Goal: Task Accomplishment & Management: Manage account settings

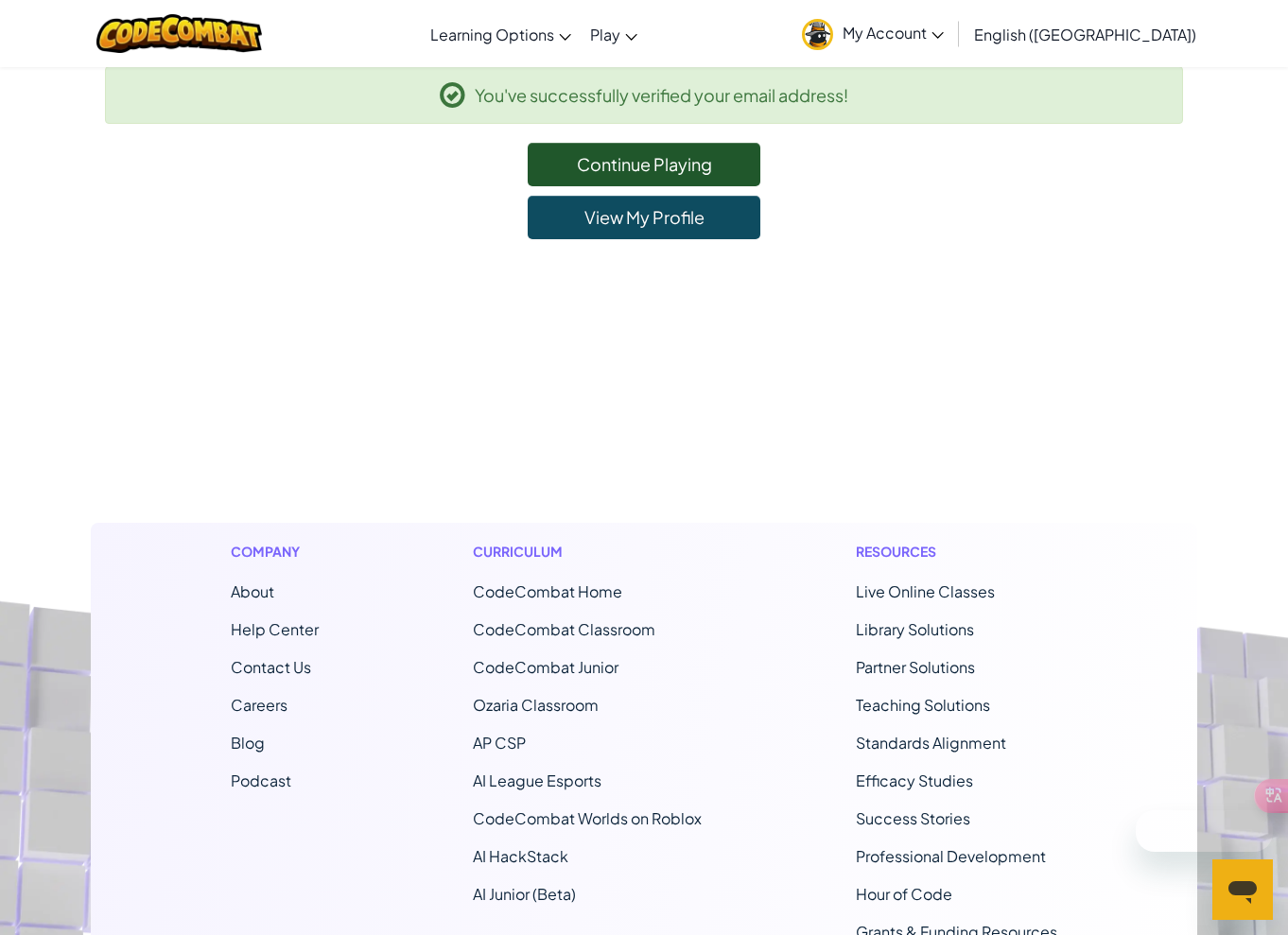
click at [641, 211] on link "View My Profile" at bounding box center [644, 217] width 233 height 43
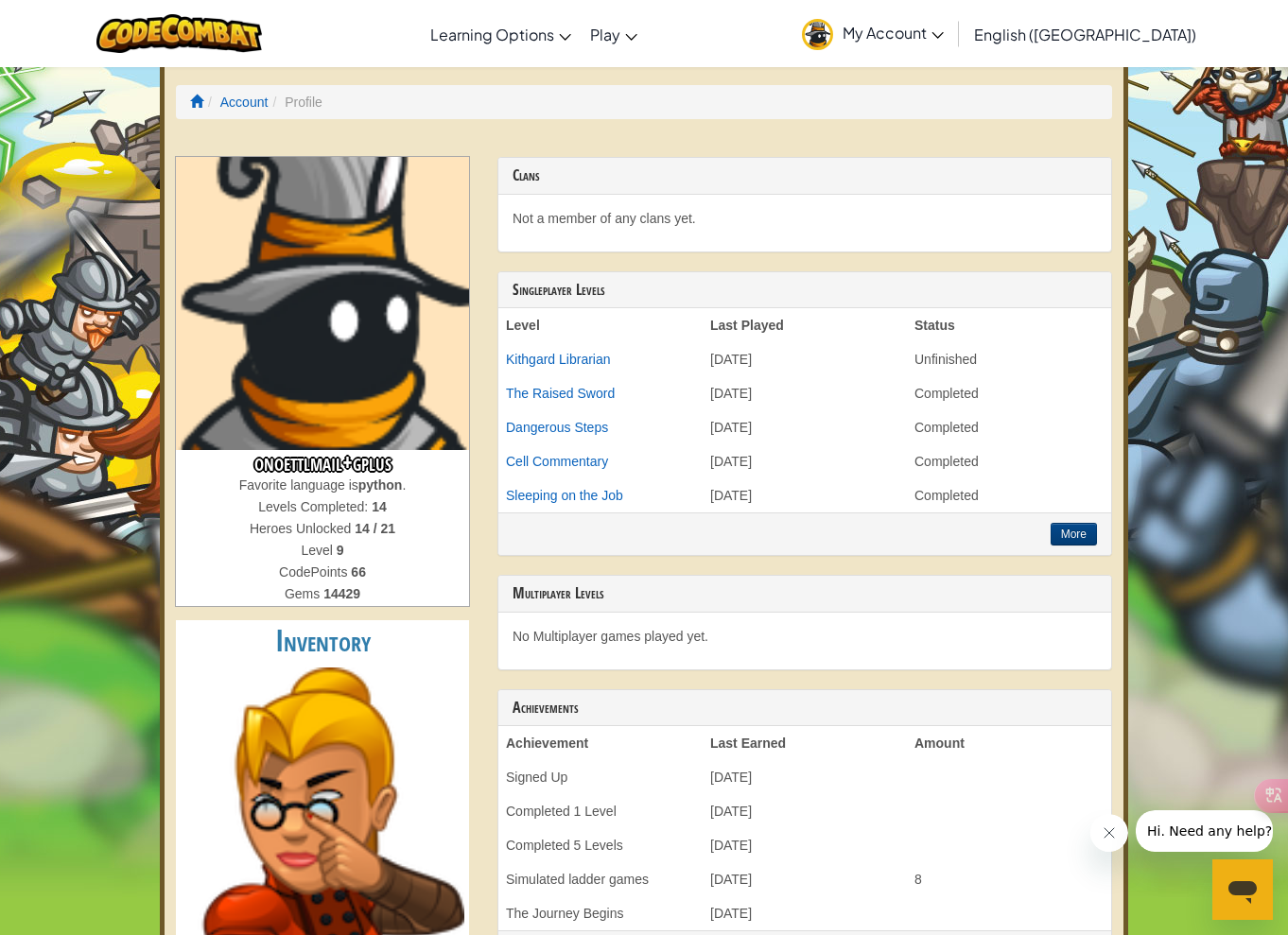
click at [953, 20] on link "My Account" at bounding box center [873, 34] width 161 height 59
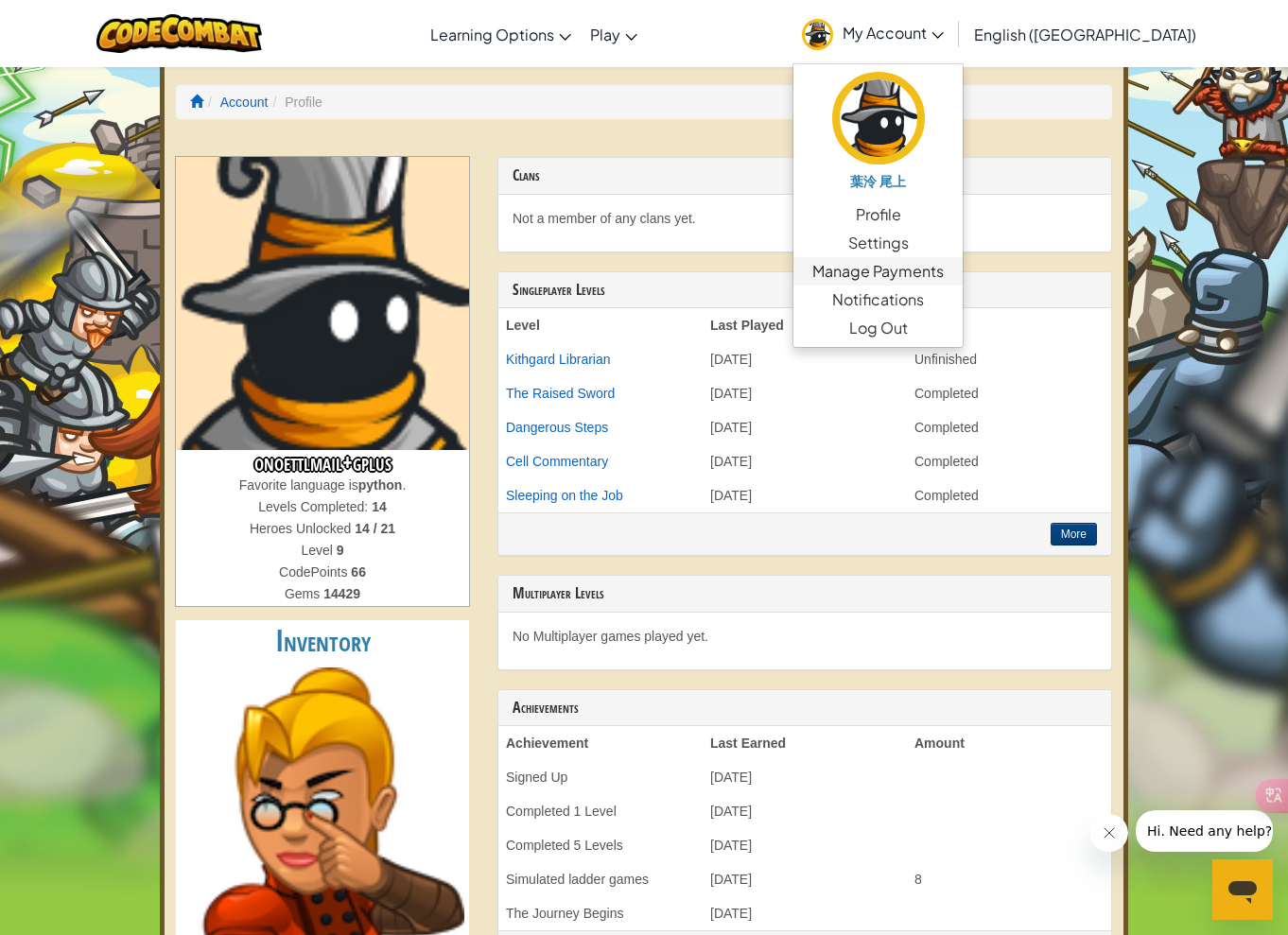
click at [963, 278] on link "Manage Payments" at bounding box center [878, 271] width 170 height 29
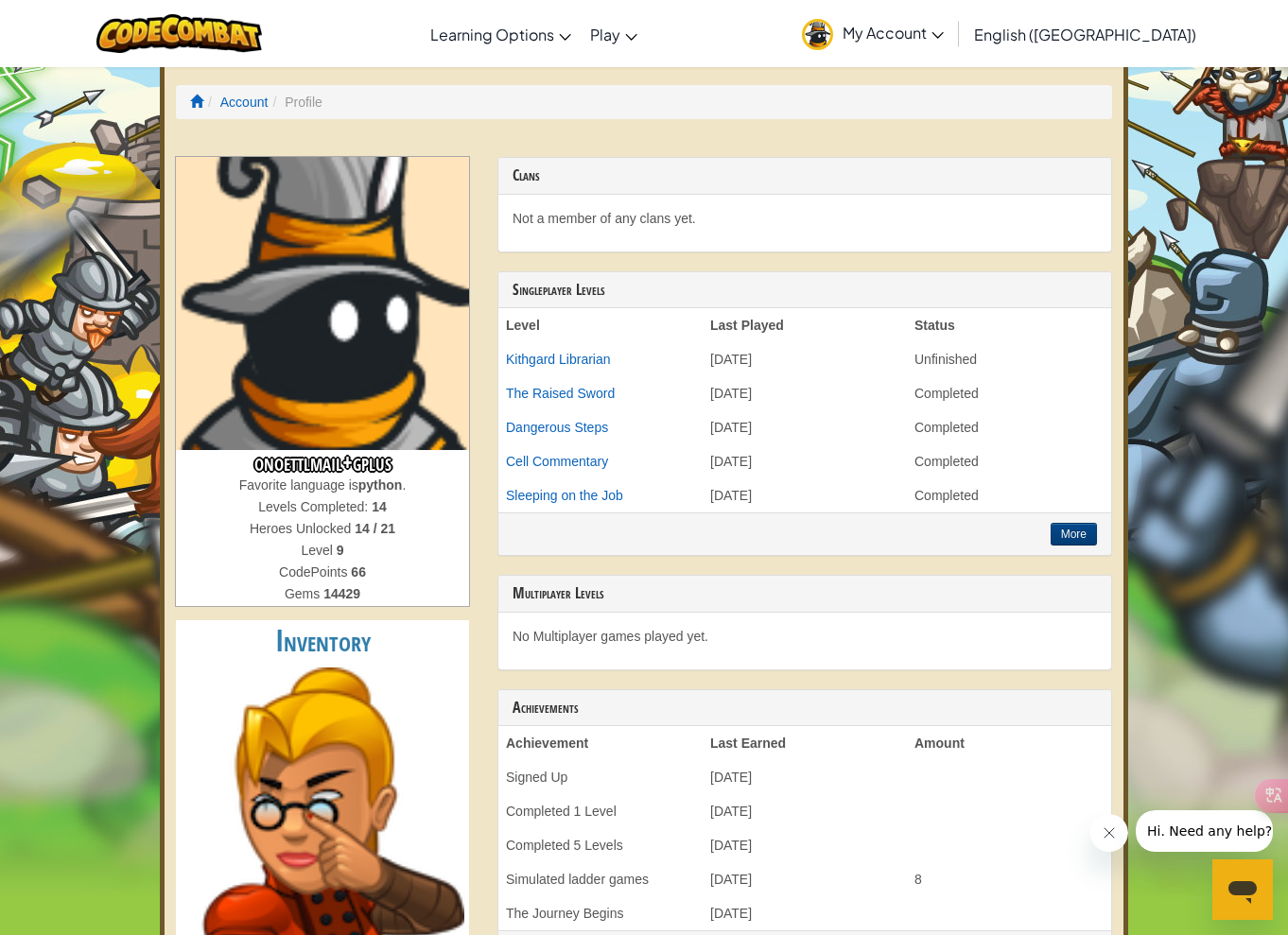
click at [944, 39] on span "My Account" at bounding box center [894, 33] width 102 height 20
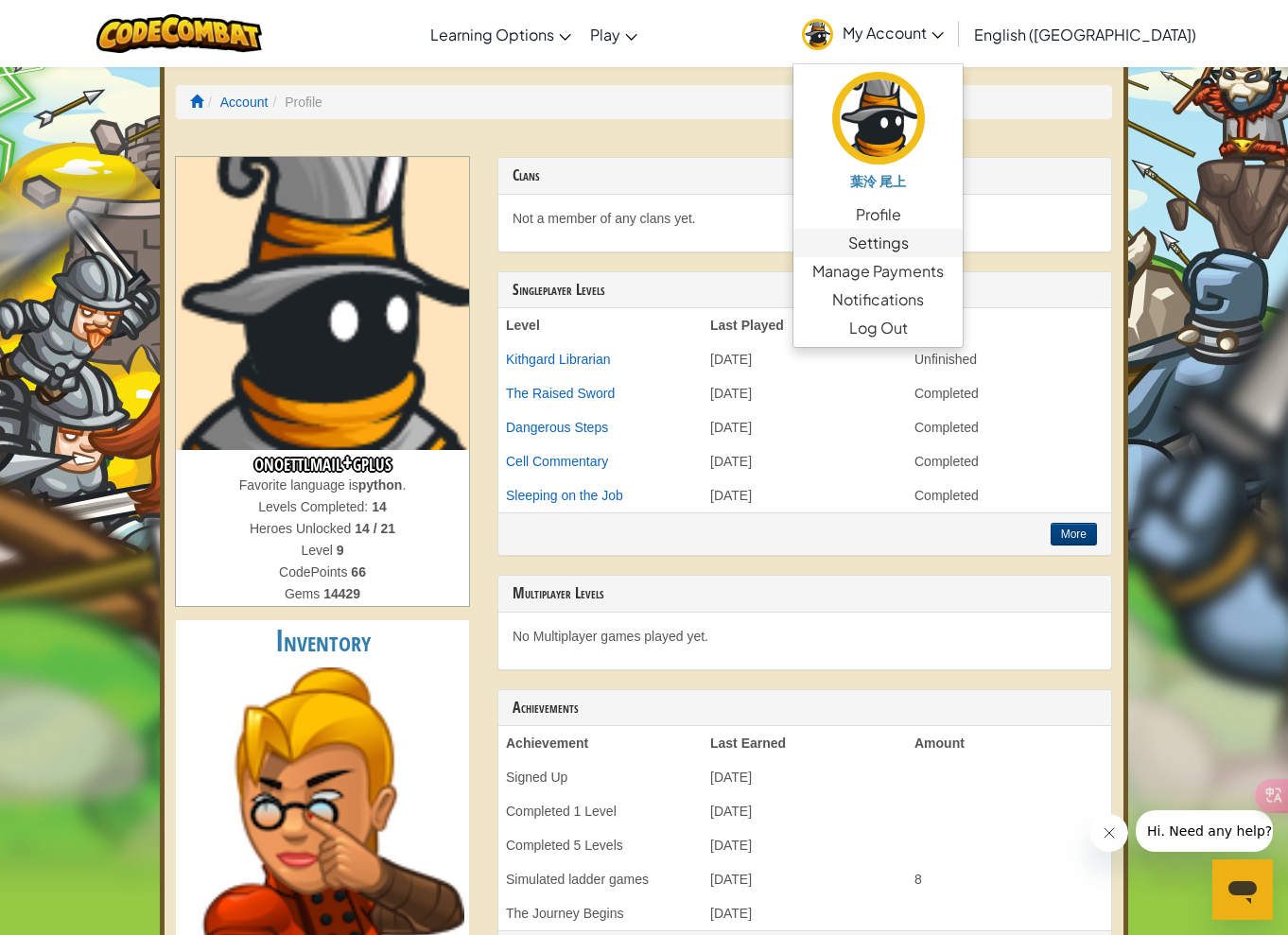
click at [963, 247] on link "Settings" at bounding box center [878, 244] width 170 height 29
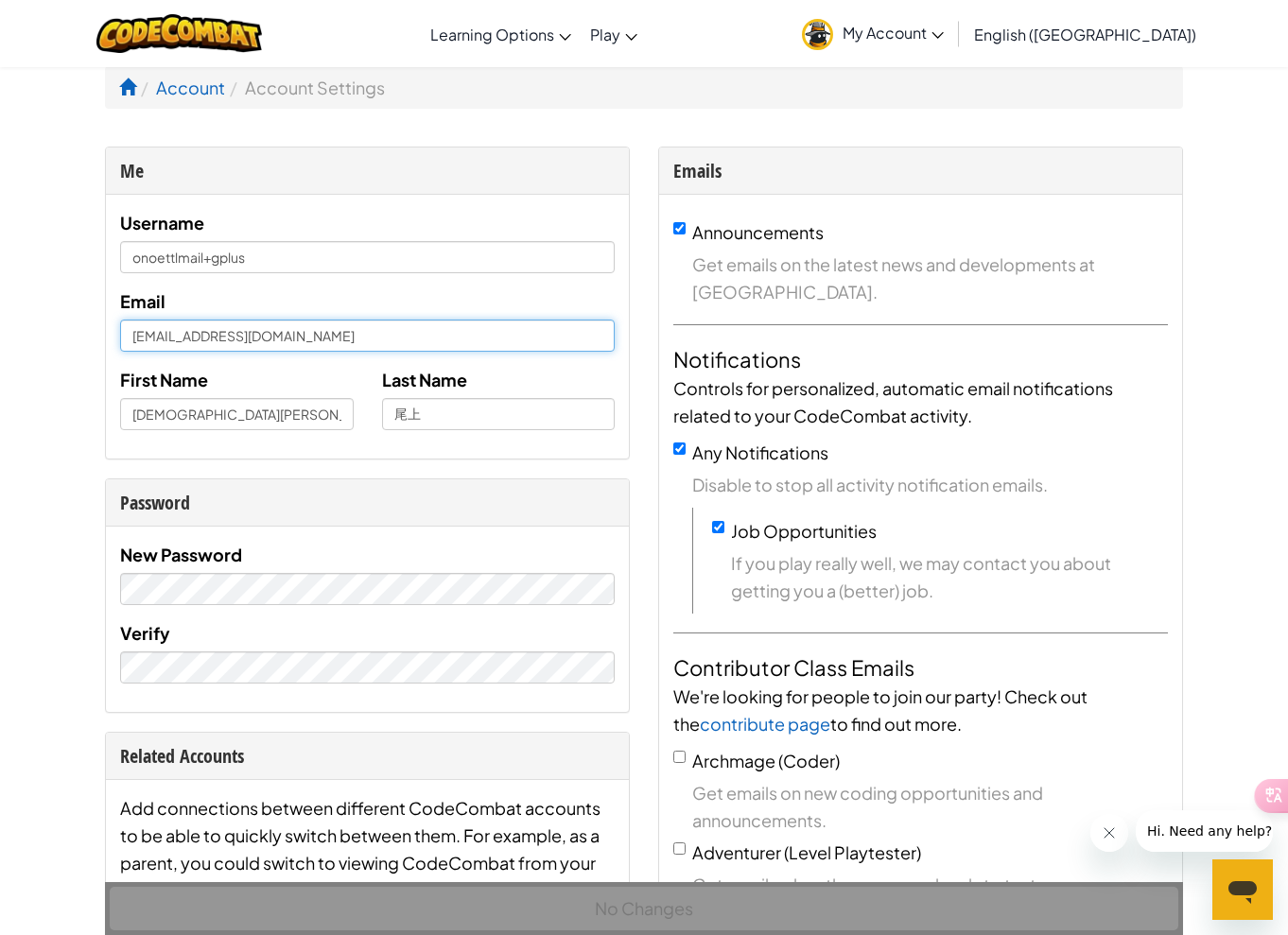
drag, startPoint x: 334, startPoint y: 330, endPoint x: -5, endPoint y: 307, distance: 339.8
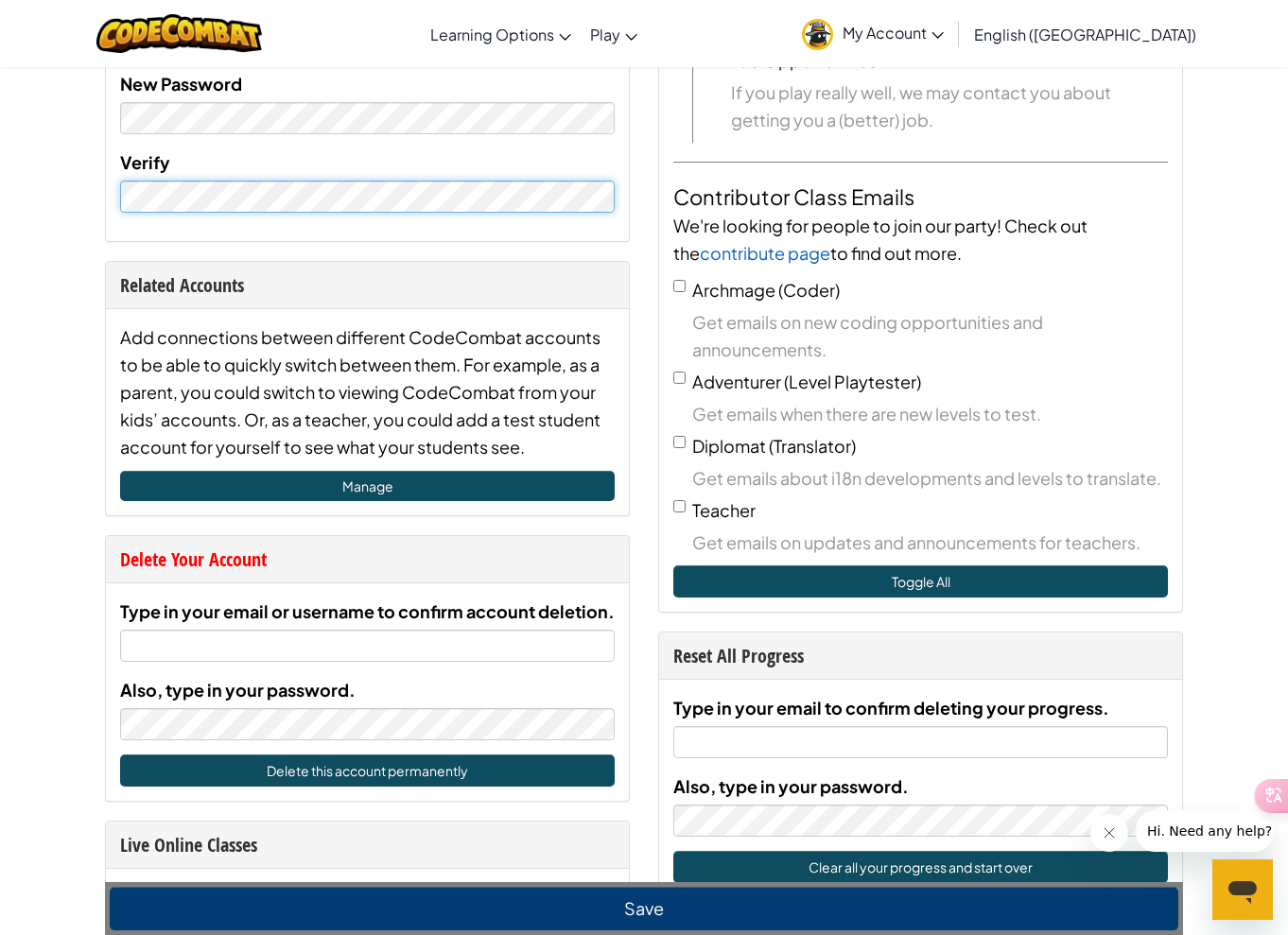
scroll to position [191, 0]
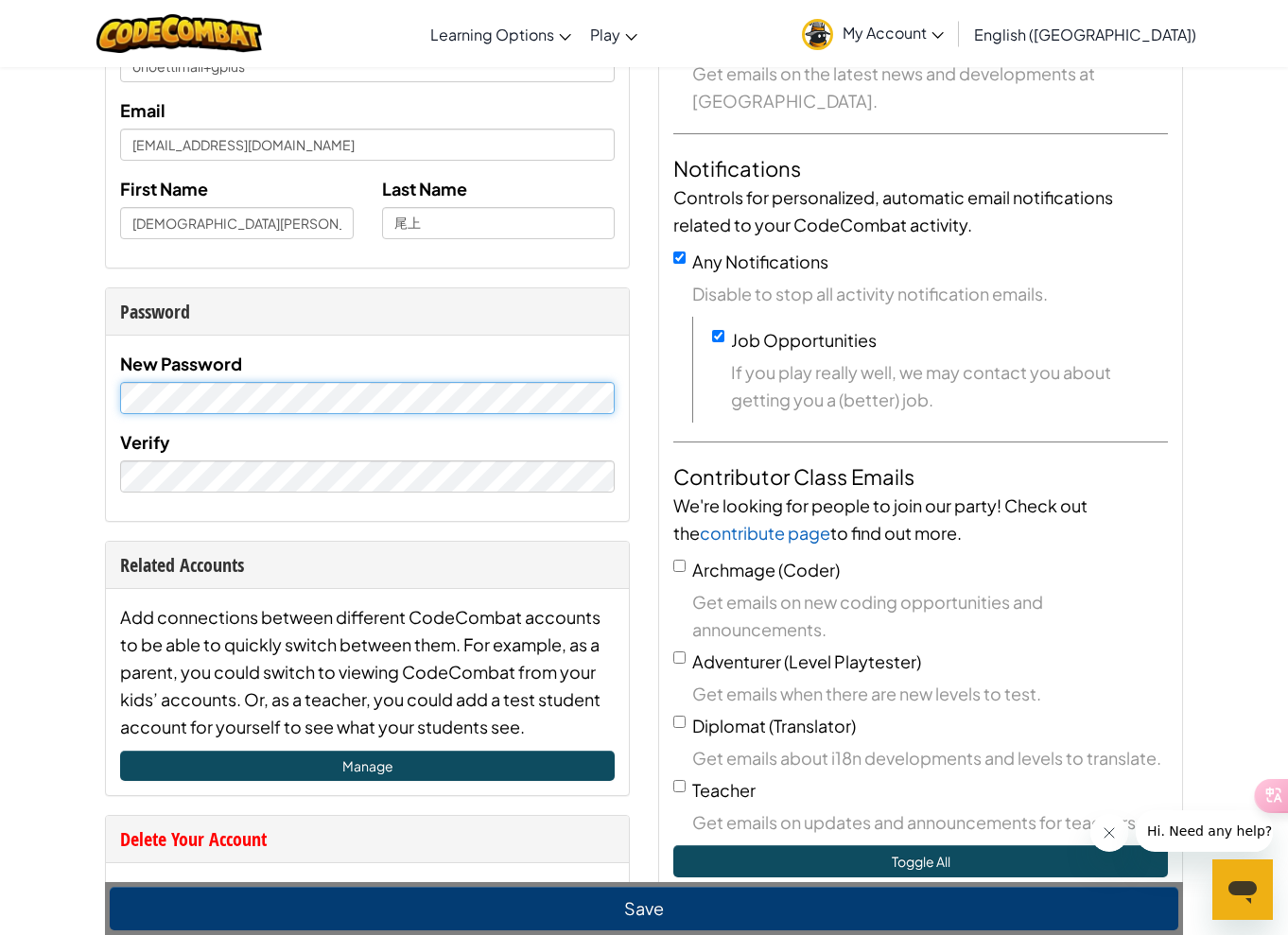
click at [93, 386] on div "Me Username onoettlmail+gplus Email [EMAIL_ADDRESS][DOMAIN_NAME] First Name [PE…" at bounding box center [367, 593] width 553 height 1274
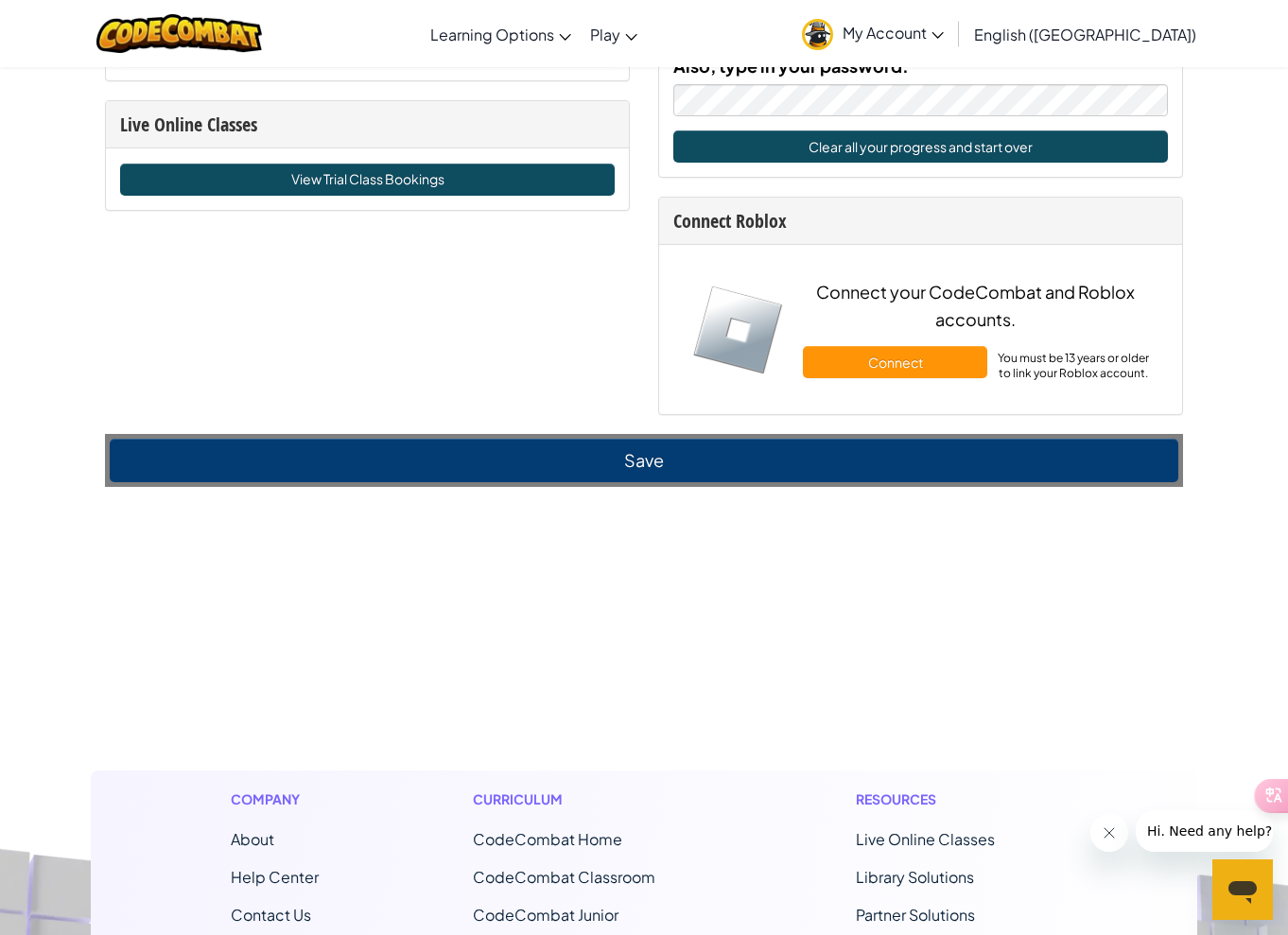
scroll to position [1115, 0]
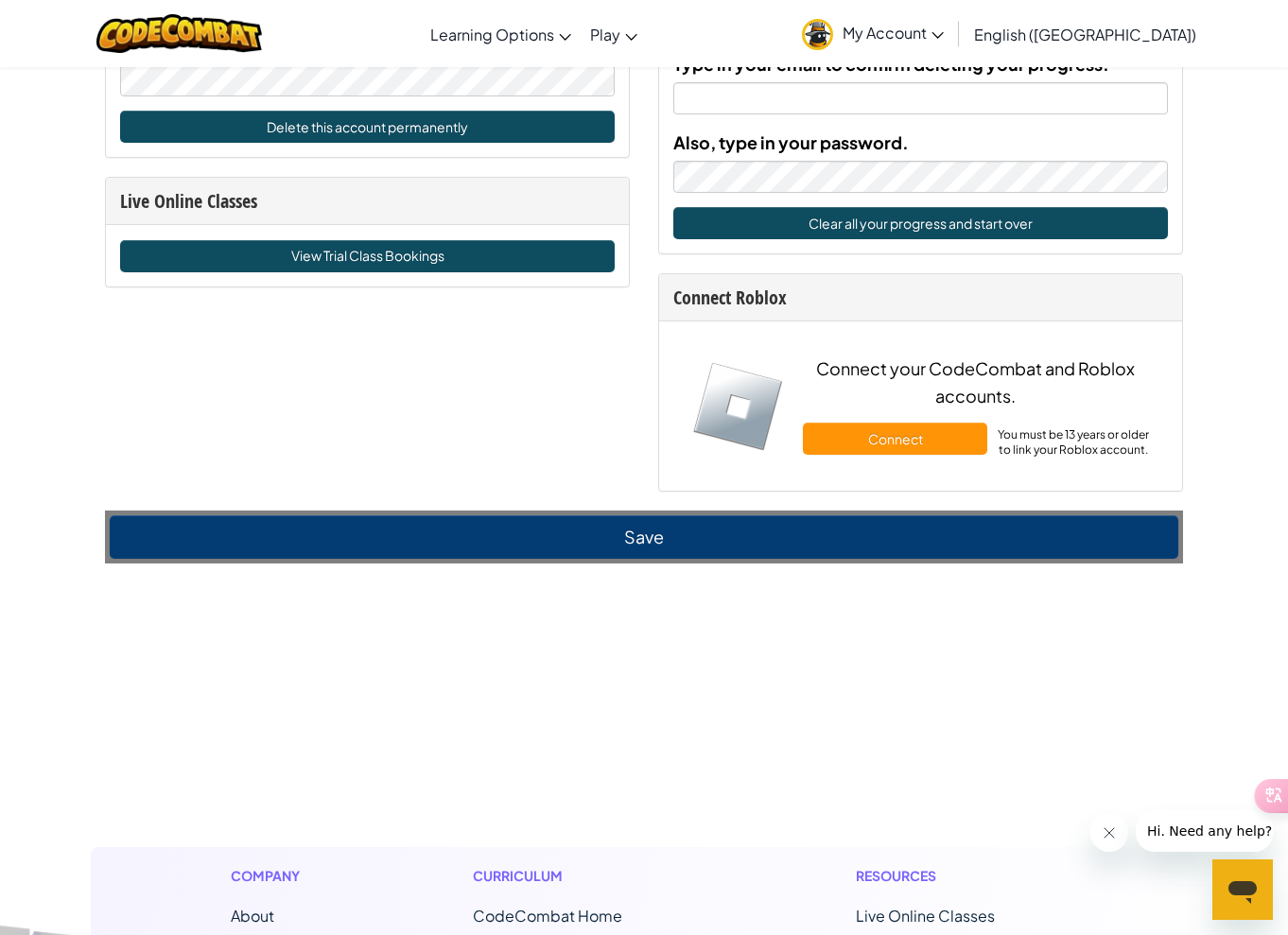
click at [580, 559] on button "Save" at bounding box center [644, 536] width 1068 height 43
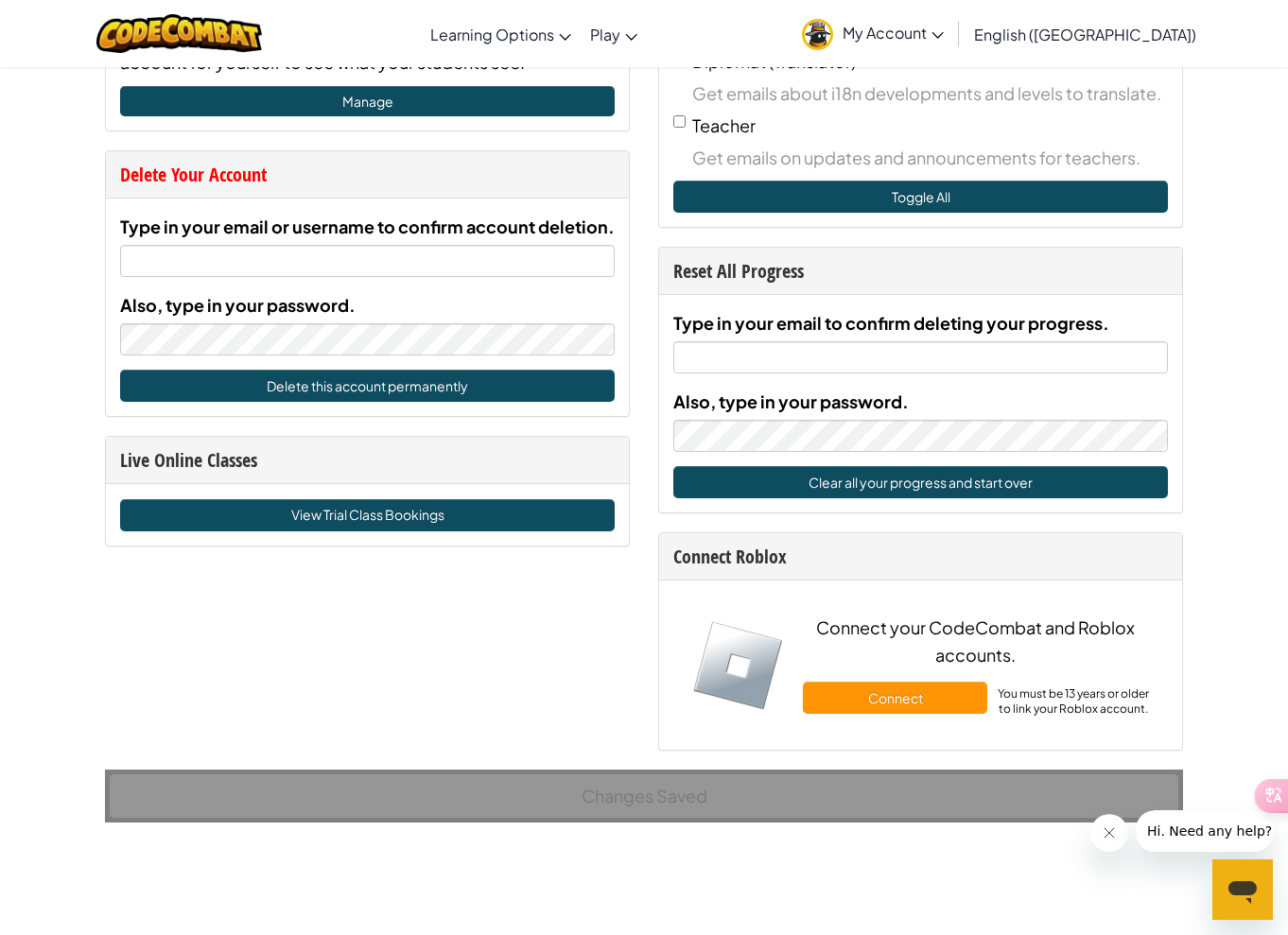
scroll to position [677, 0]
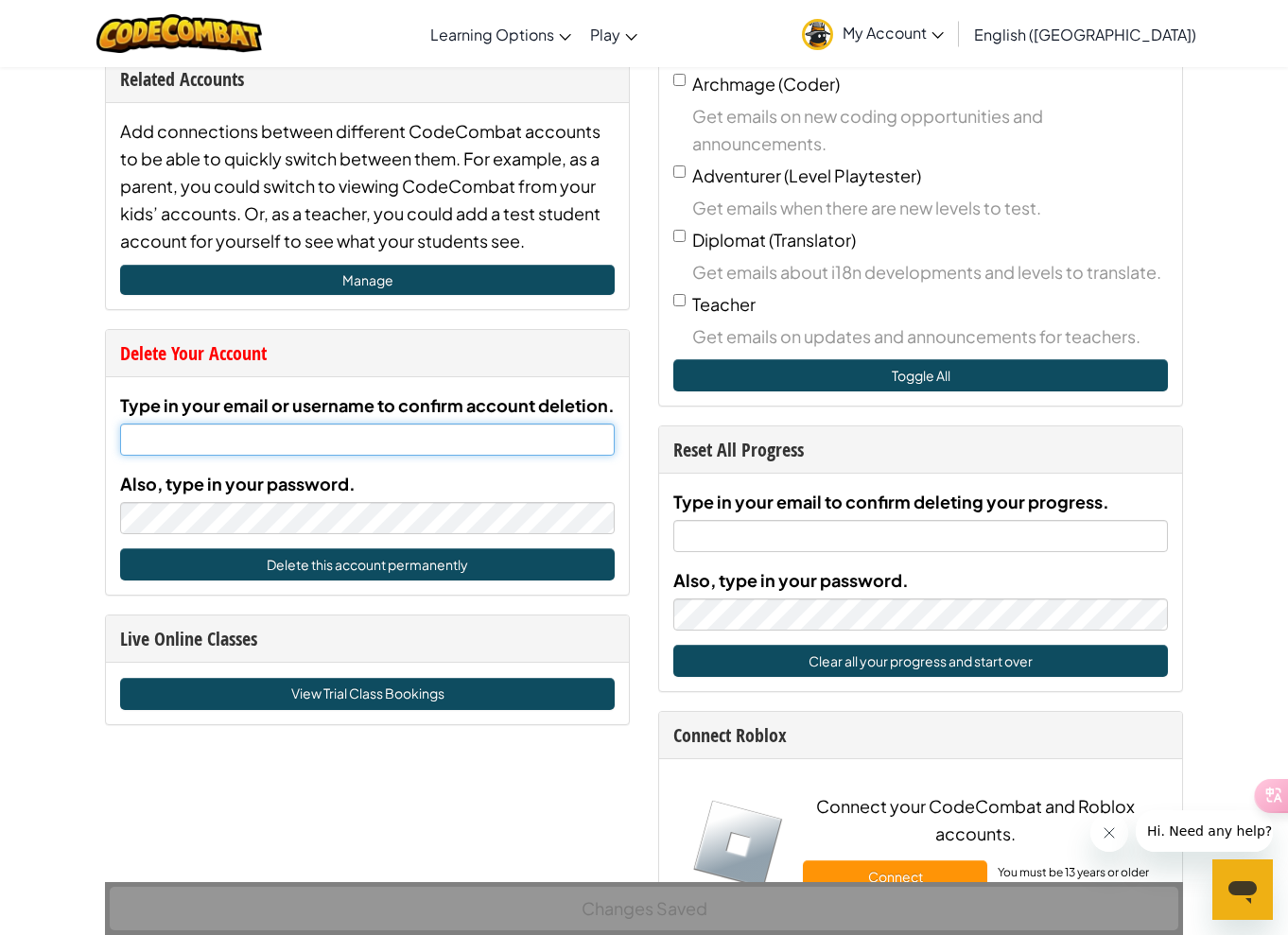
click at [313, 436] on input "Type in your email or username to confirm account deletion." at bounding box center [367, 440] width 495 height 33
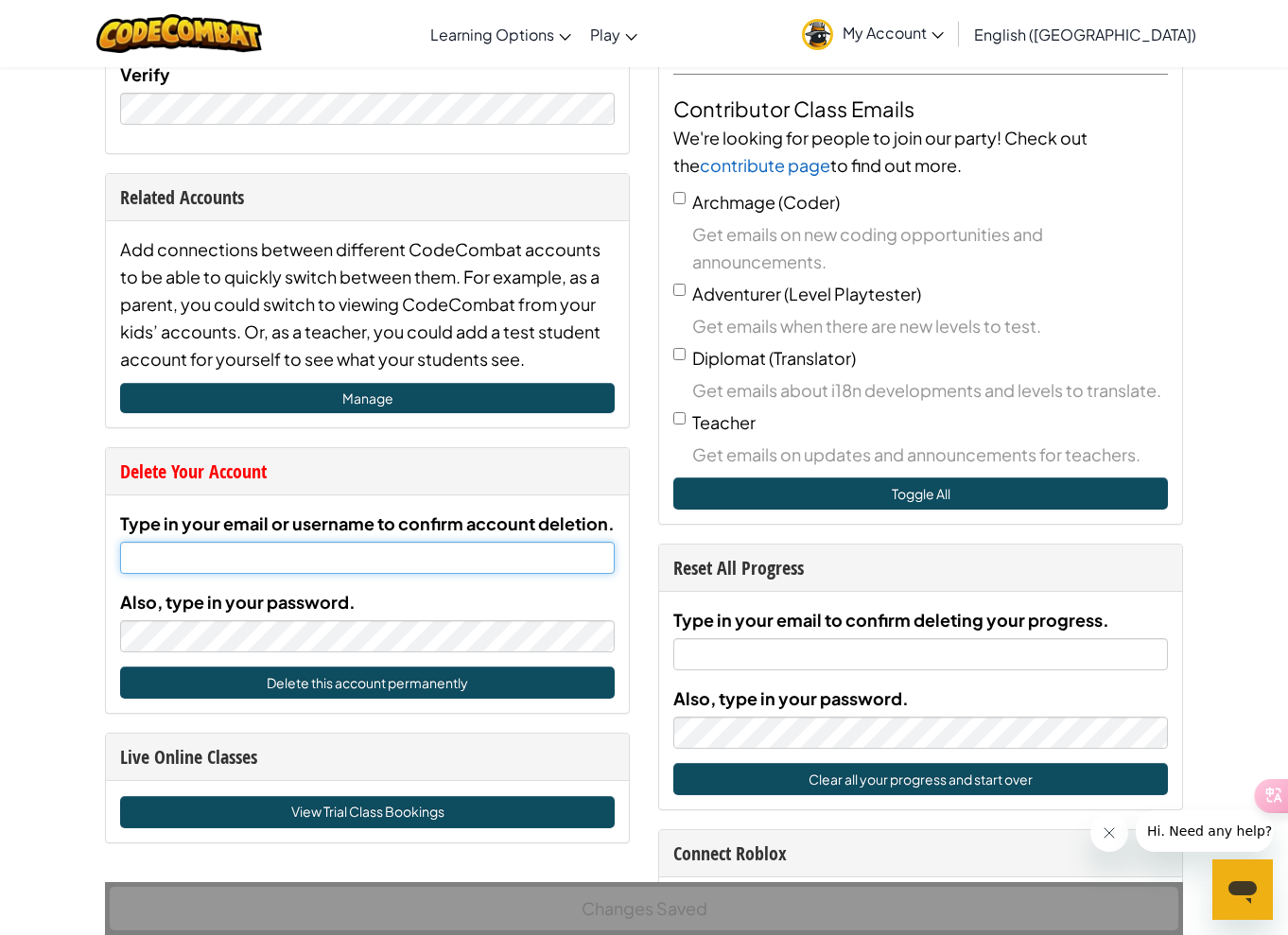
scroll to position [585, 0]
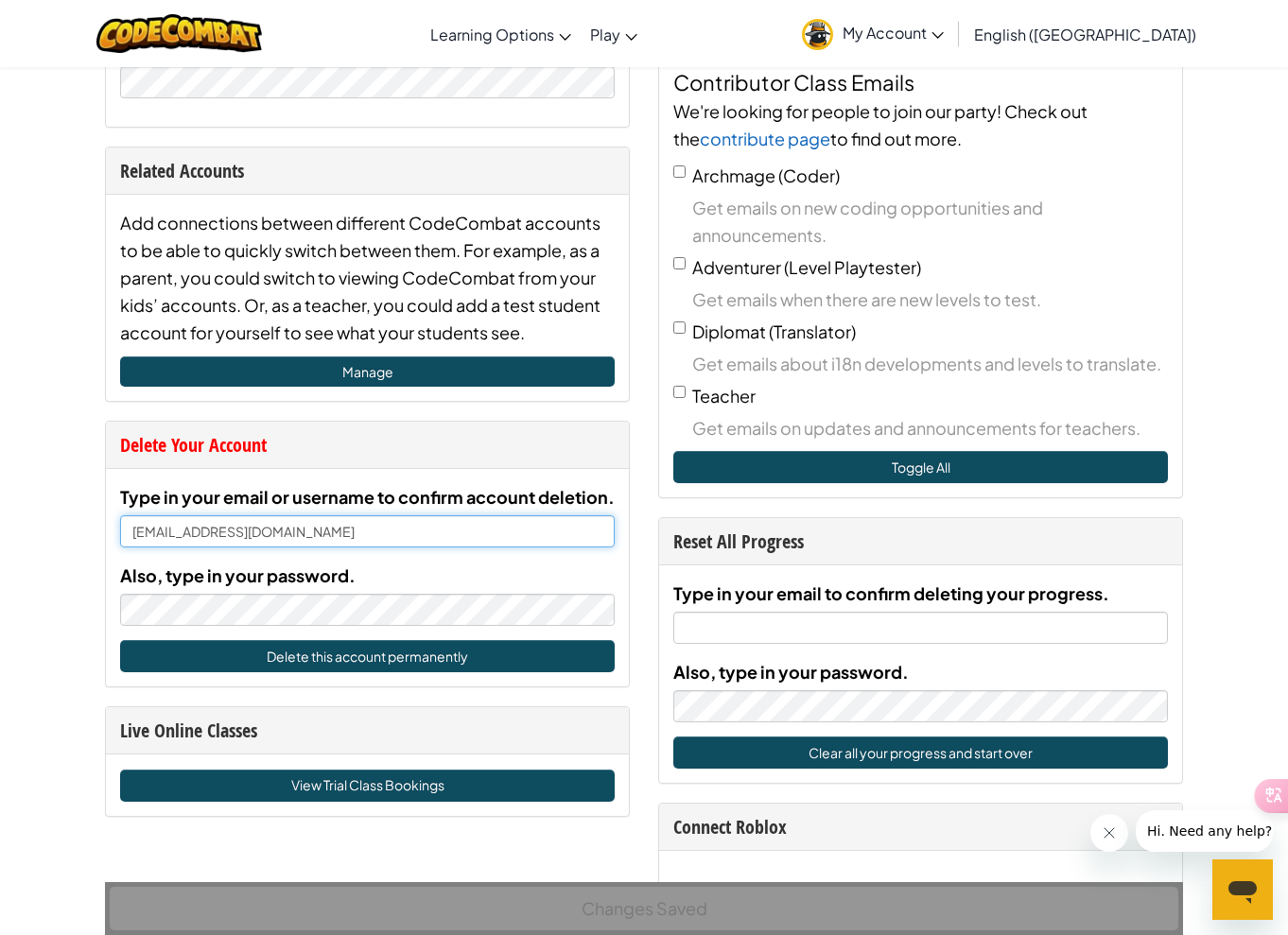
type input "[EMAIL_ADDRESS][DOMAIN_NAME]"
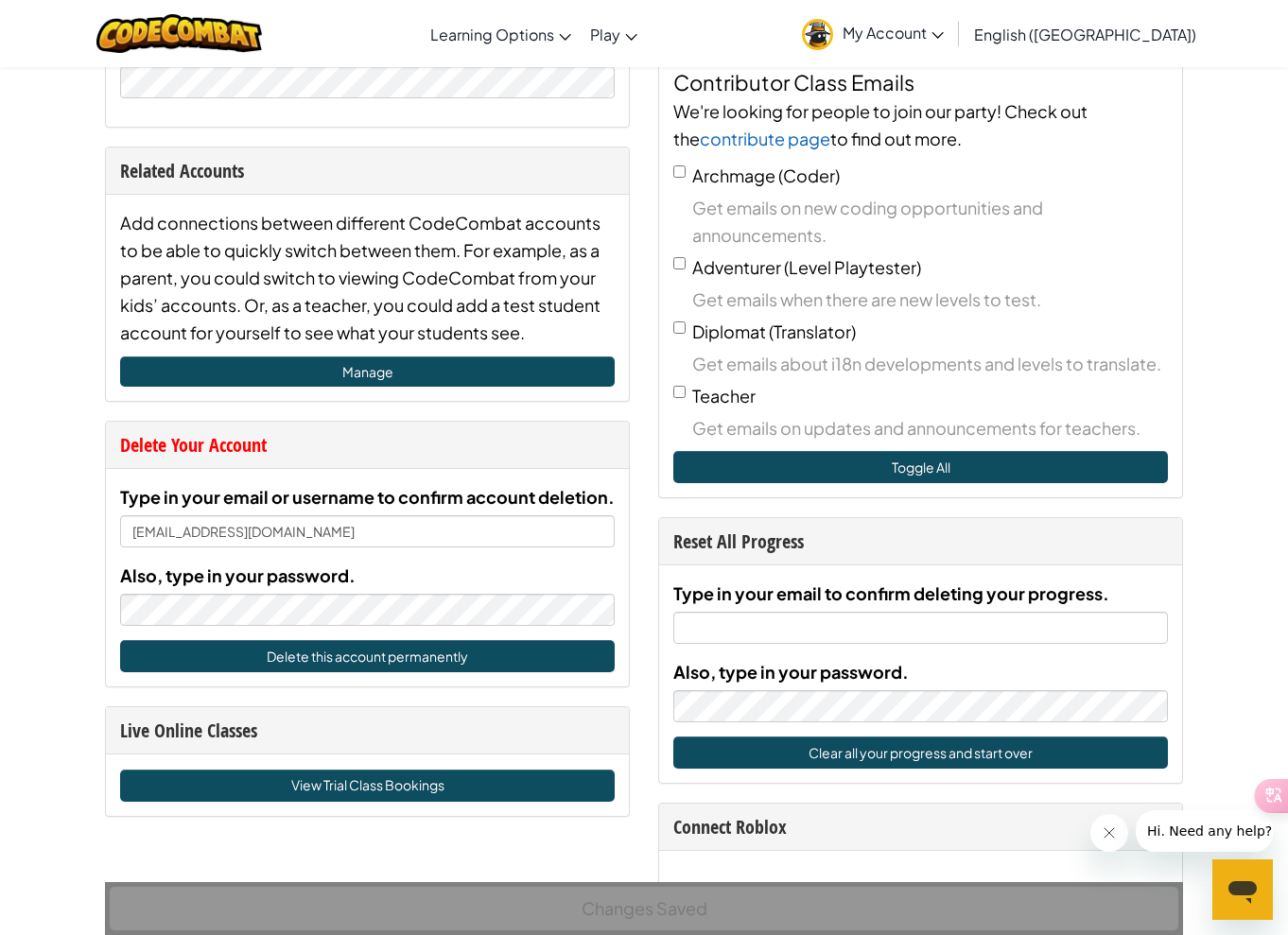
click at [324, 667] on button "Delete this account permanently" at bounding box center [367, 657] width 495 height 33
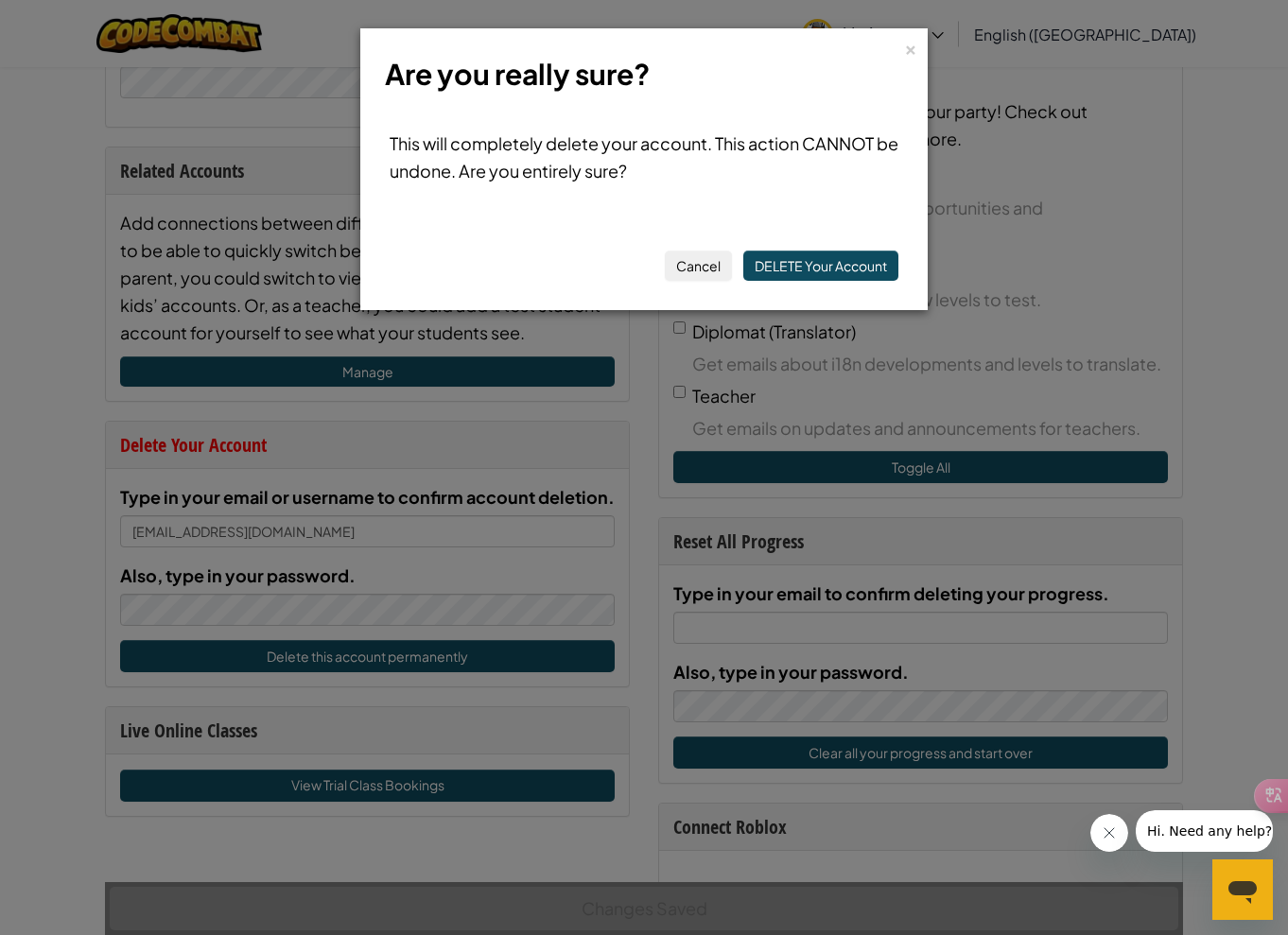
click at [788, 266] on button "DELETE Your Account" at bounding box center [821, 266] width 155 height 31
click at [720, 42] on div "Your account is gone." at bounding box center [644, 35] width 292 height 32
click at [858, 271] on button "DELETE Your Account" at bounding box center [821, 266] width 155 height 31
click at [909, 55] on div "×" at bounding box center [911, 46] width 13 height 20
